Goal: Information Seeking & Learning: Learn about a topic

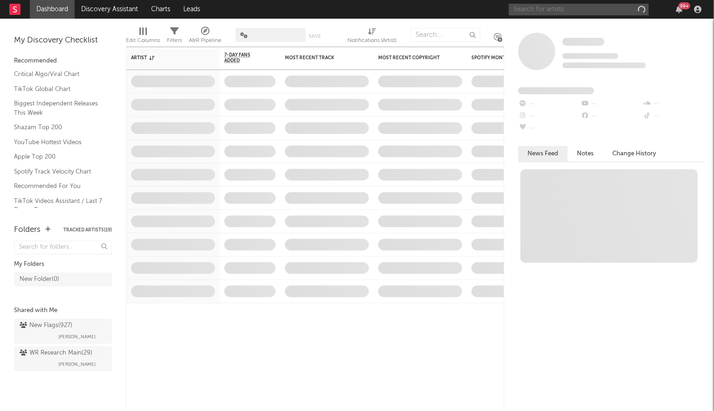
click at [552, 12] on input "text" at bounding box center [579, 10] width 140 height 12
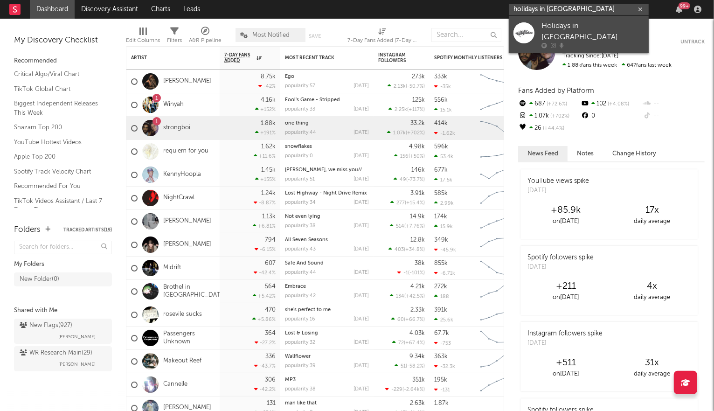
type input "holidays in [GEOGRAPHIC_DATA]"
click at [570, 25] on div "Holidays in [GEOGRAPHIC_DATA]" at bounding box center [592, 32] width 103 height 22
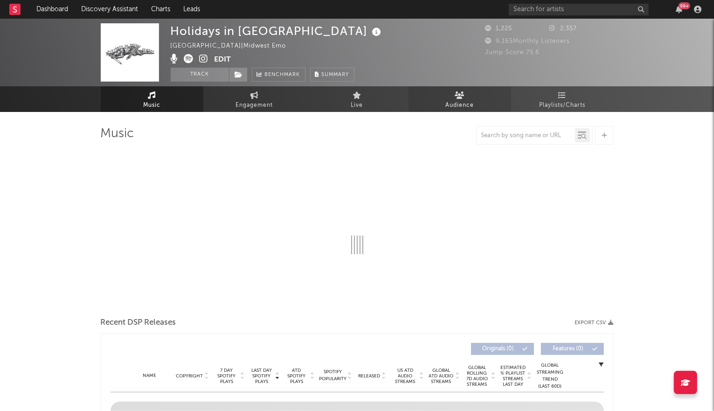
select select "1w"
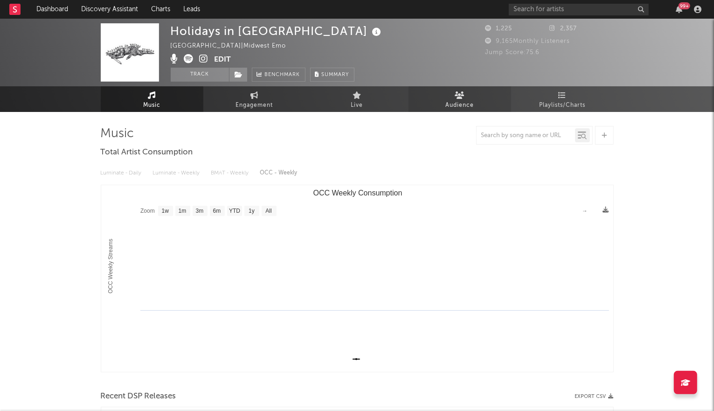
click at [455, 103] on span "Audience" at bounding box center [459, 105] width 28 height 11
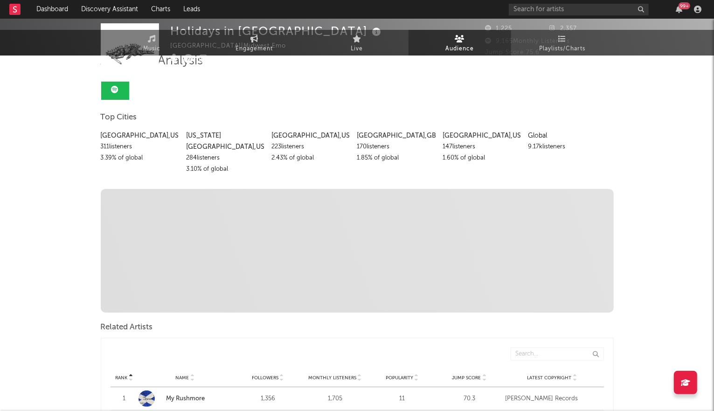
scroll to position [229, 0]
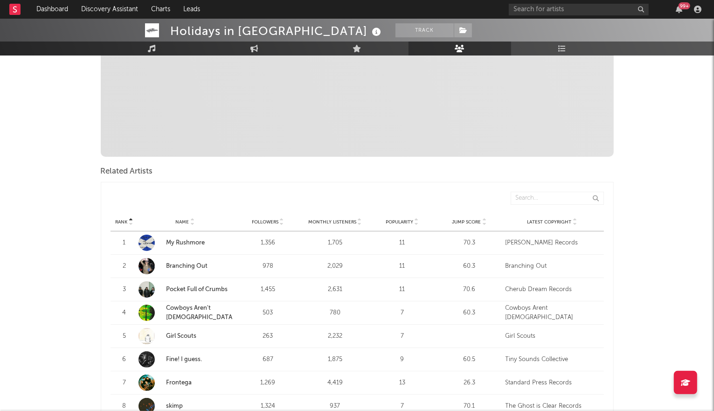
click at [484, 222] on icon at bounding box center [484, 224] width 5 height 4
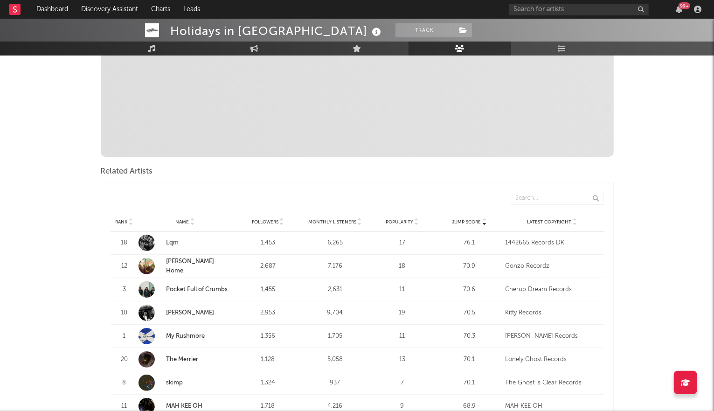
click at [172, 240] on link "Lqm" at bounding box center [172, 243] width 13 height 6
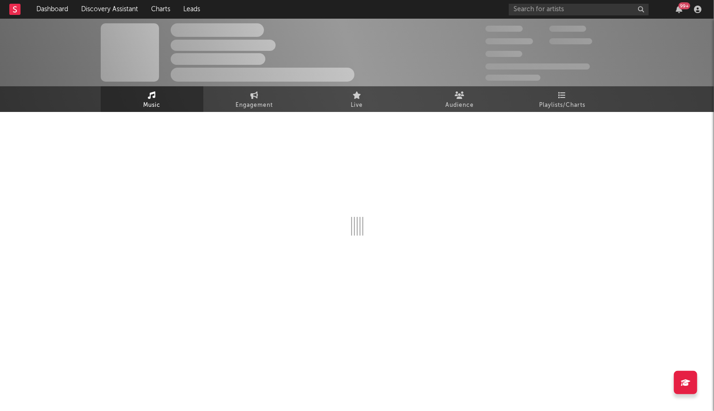
select select "1w"
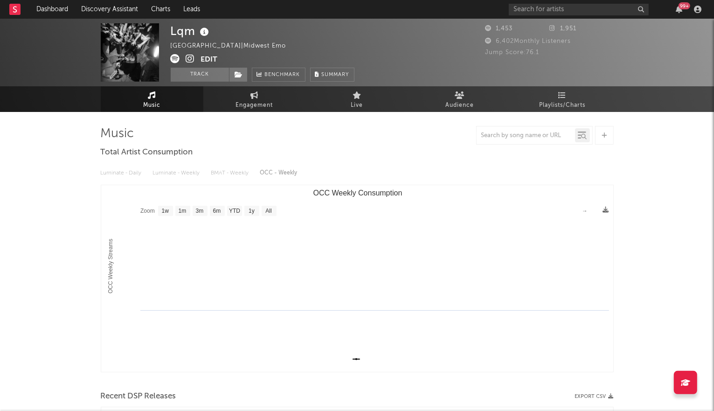
click at [191, 59] on icon at bounding box center [190, 58] width 9 height 9
click at [546, 7] on input "text" at bounding box center [579, 10] width 140 height 12
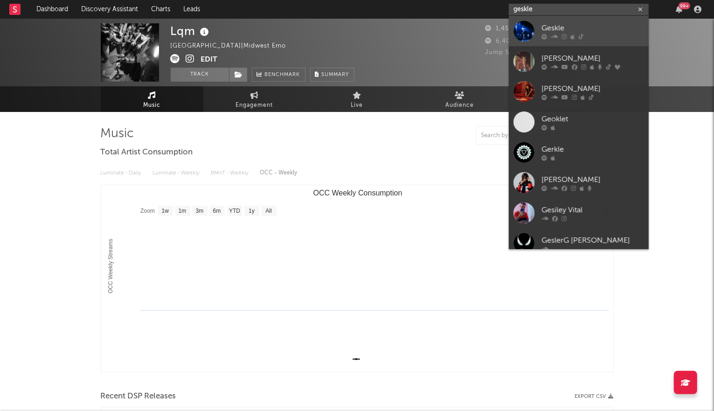
type input "geskle"
click at [541, 31] on div "Geskle" at bounding box center [592, 27] width 103 height 11
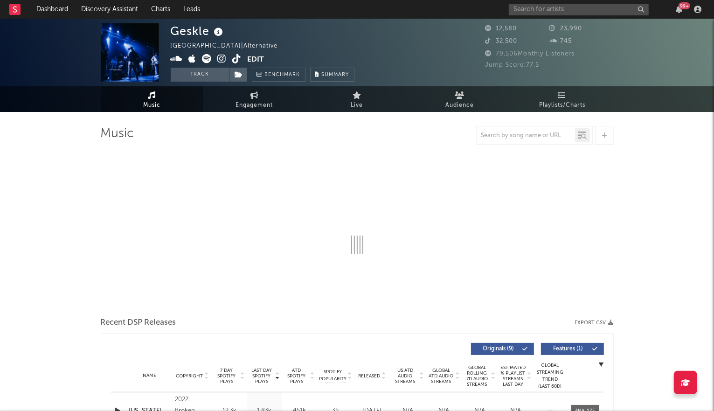
select select "6m"
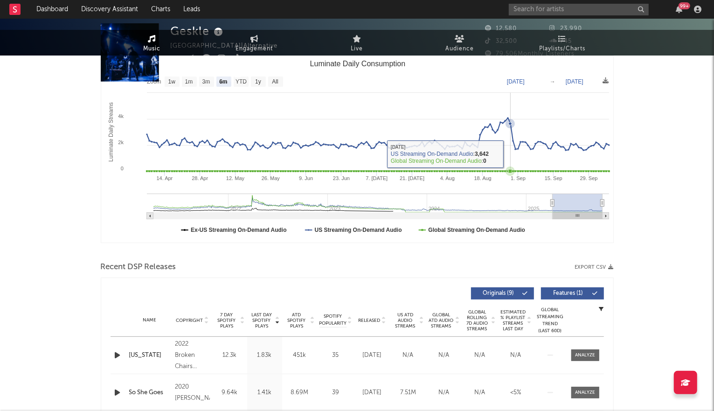
scroll to position [298, 0]
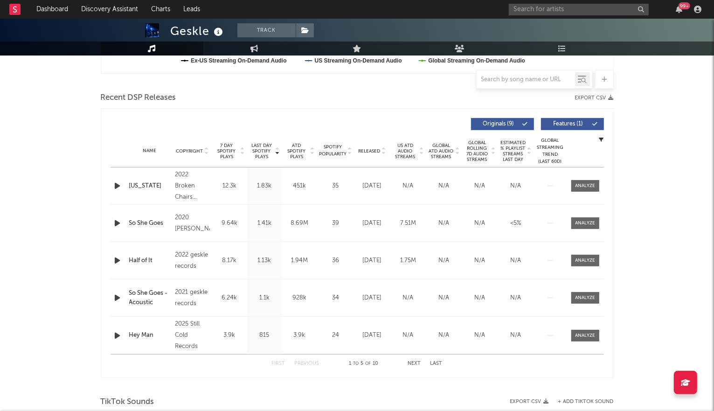
click at [383, 148] on icon at bounding box center [383, 149] width 5 height 4
click at [582, 183] on div at bounding box center [585, 185] width 20 height 7
